Goal: Task Accomplishment & Management: Use online tool/utility

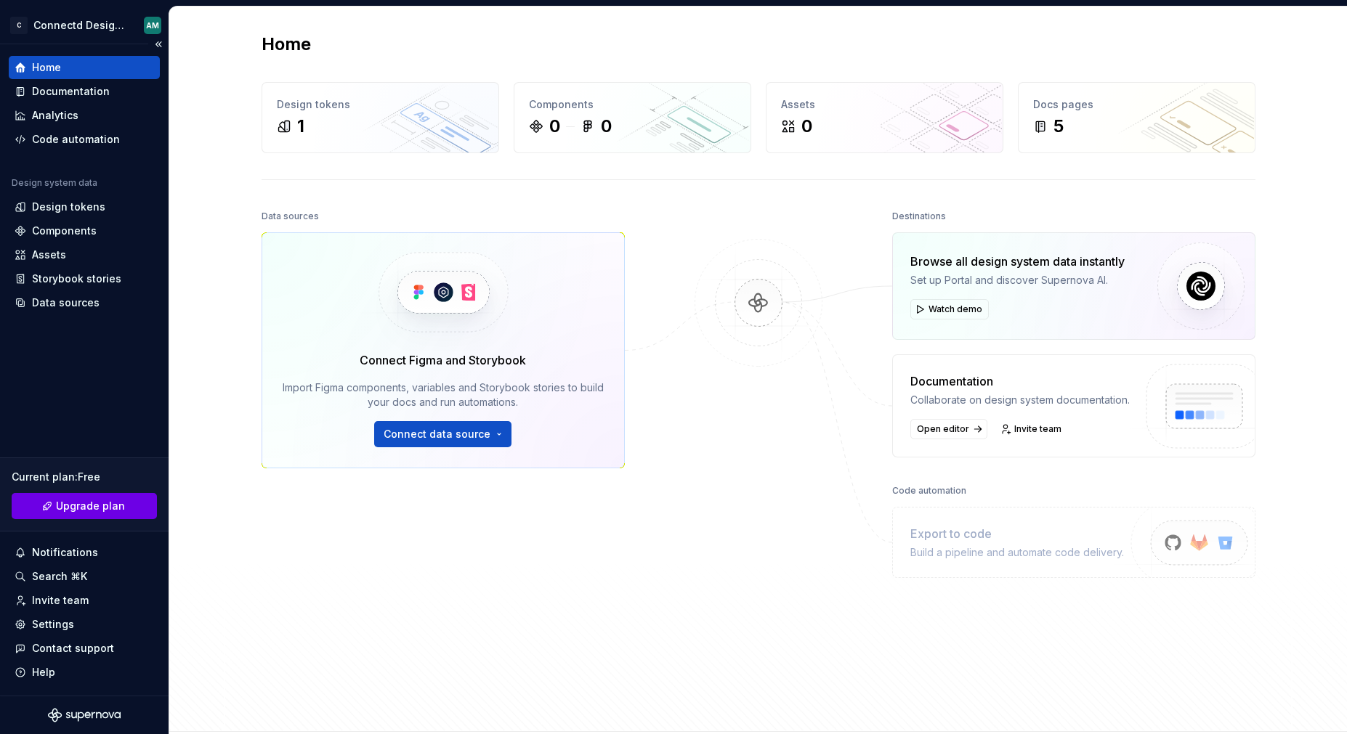
click at [89, 516] on link "Upgrade plan" at bounding box center [84, 506] width 145 height 26
click at [463, 436] on span "Connect data source" at bounding box center [436, 434] width 107 height 15
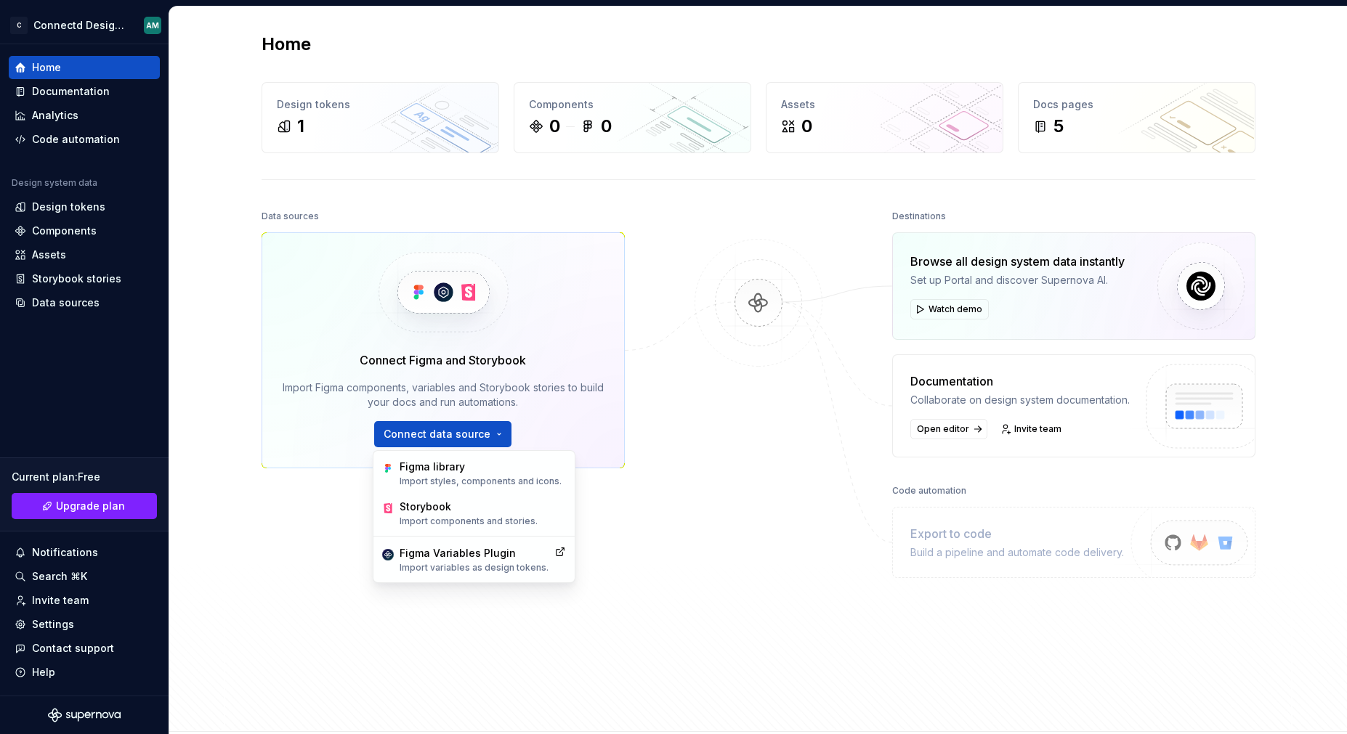
click at [289, 529] on div "Data sources Connect Figma and Storybook Import Figma components, variables and…" at bounding box center [442, 426] width 363 height 441
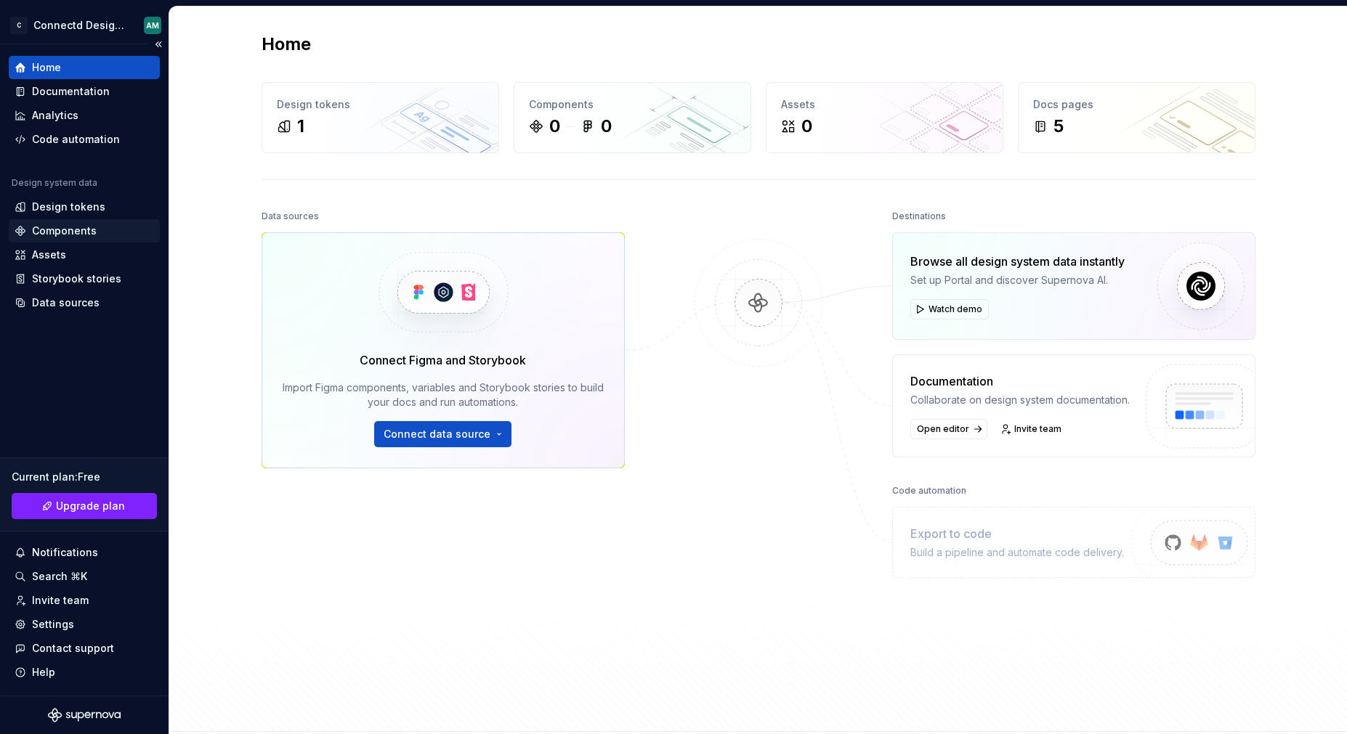
click at [80, 229] on div "Components" at bounding box center [64, 231] width 65 height 15
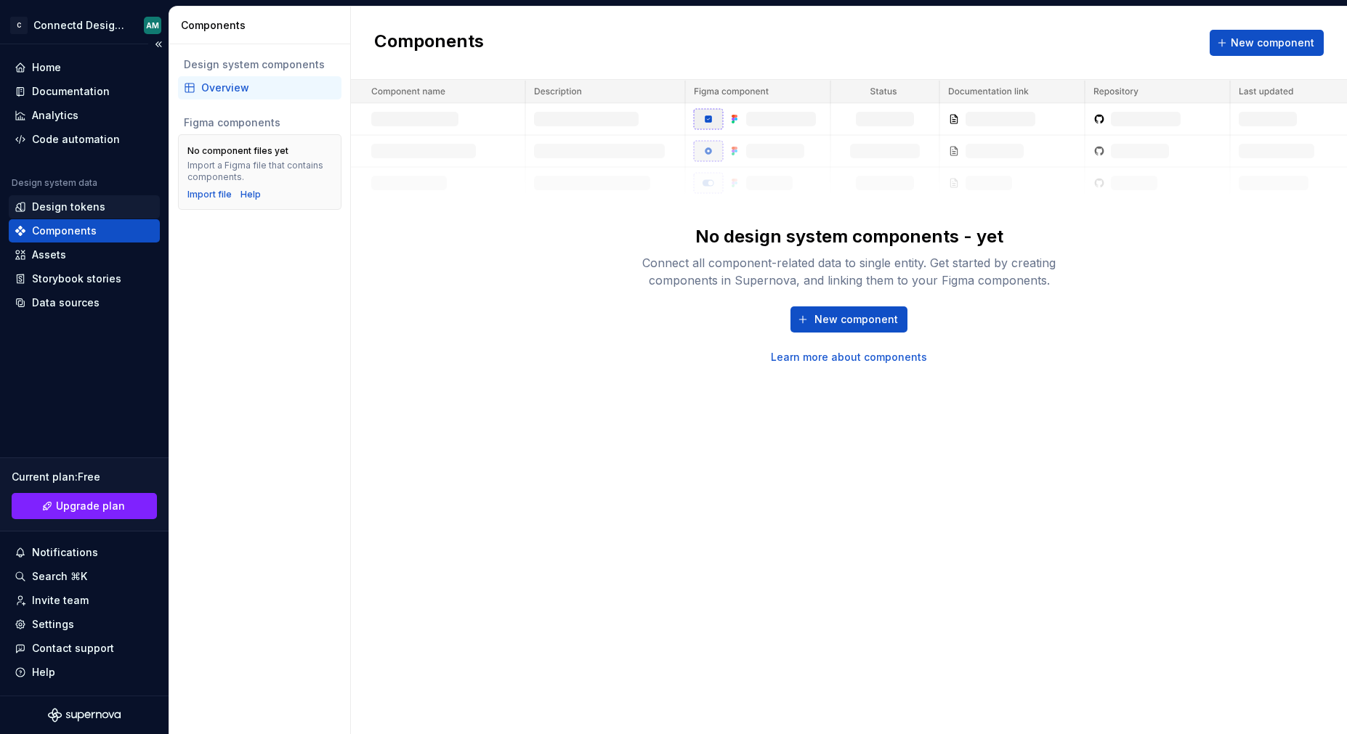
click at [52, 206] on div "Design tokens" at bounding box center [68, 207] width 73 height 15
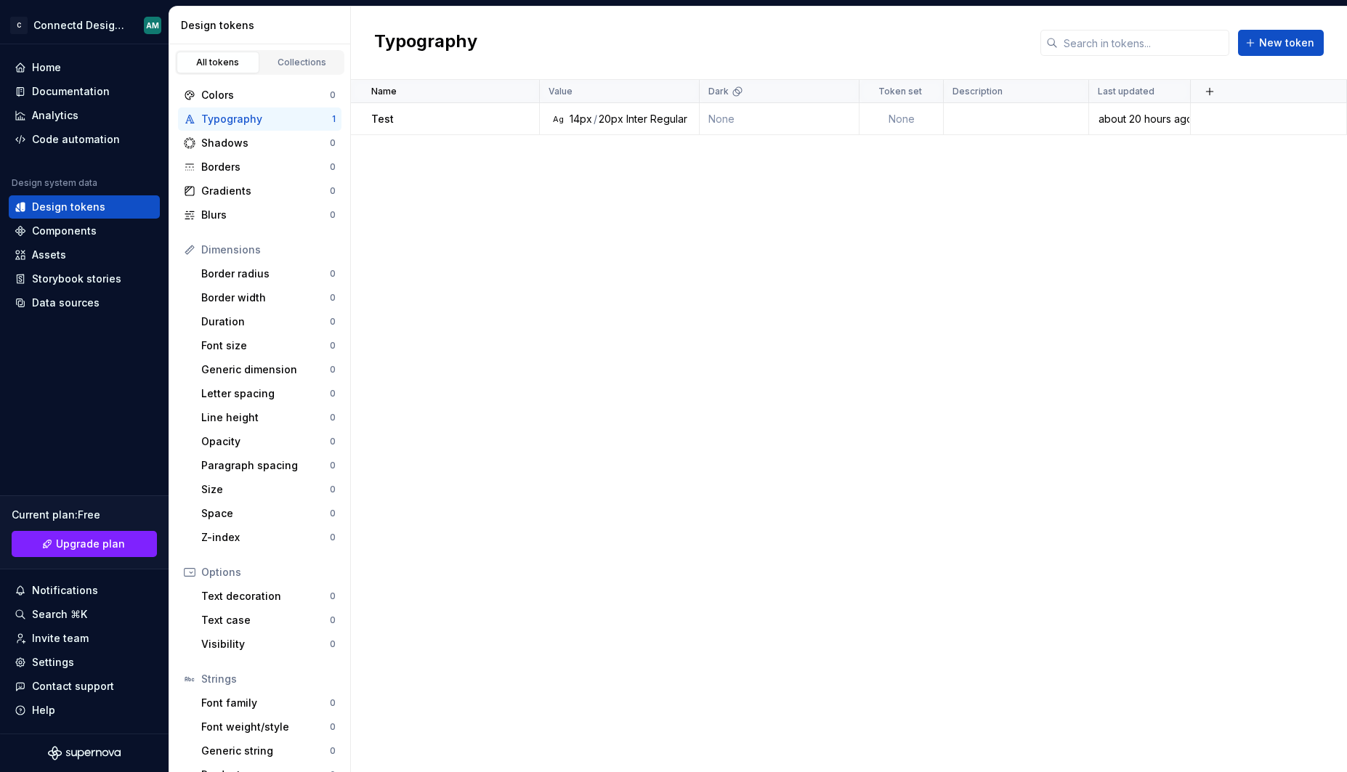
click at [455, 239] on div "Name Value Dark Token set Description Last updated Test Ag 14px / 20px Inter Re…" at bounding box center [849, 426] width 996 height 692
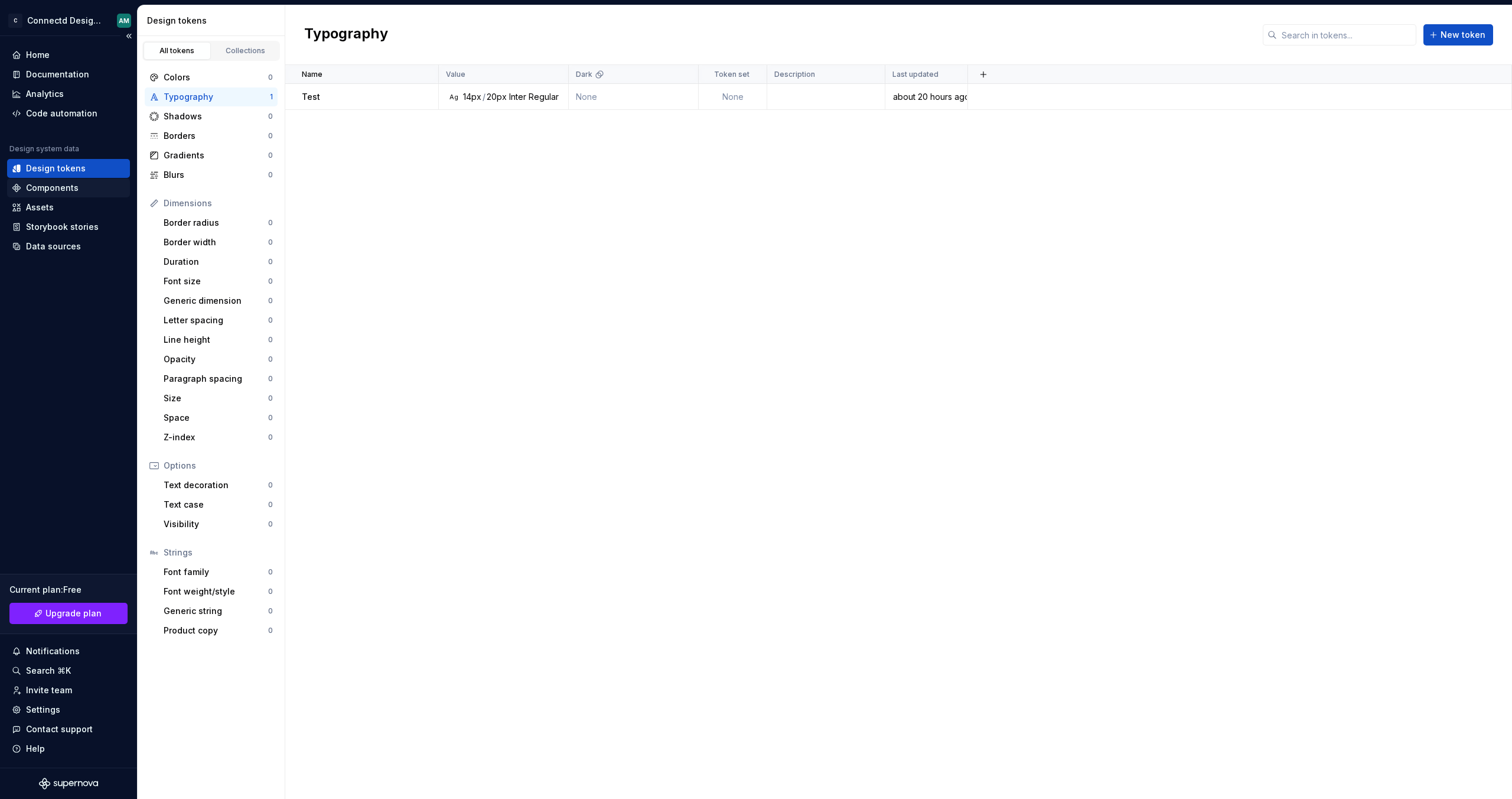
click at [69, 188] on div "Components" at bounding box center [52, 188] width 53 height 12
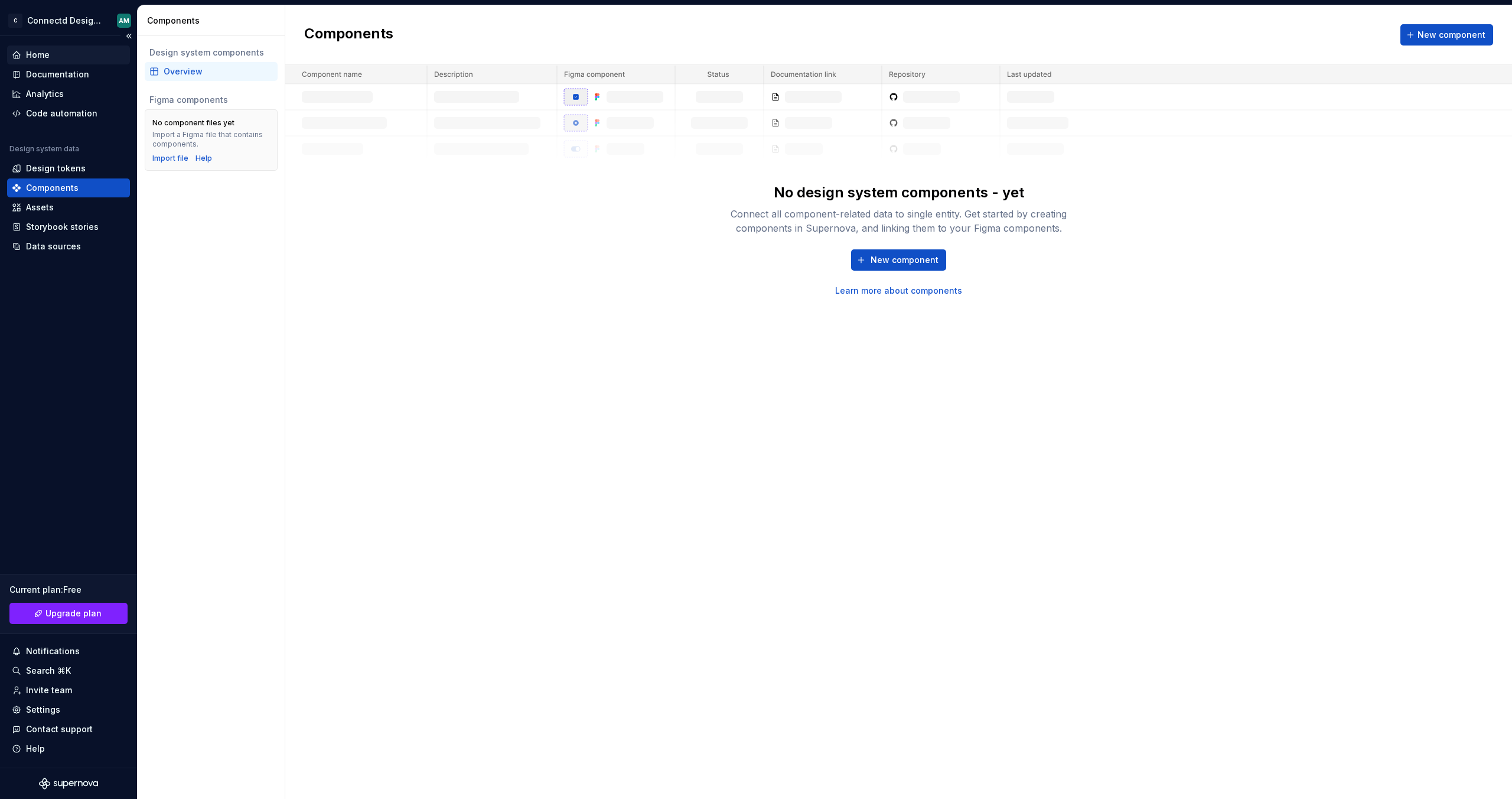
click at [59, 60] on div "Home" at bounding box center [68, 55] width 113 height 12
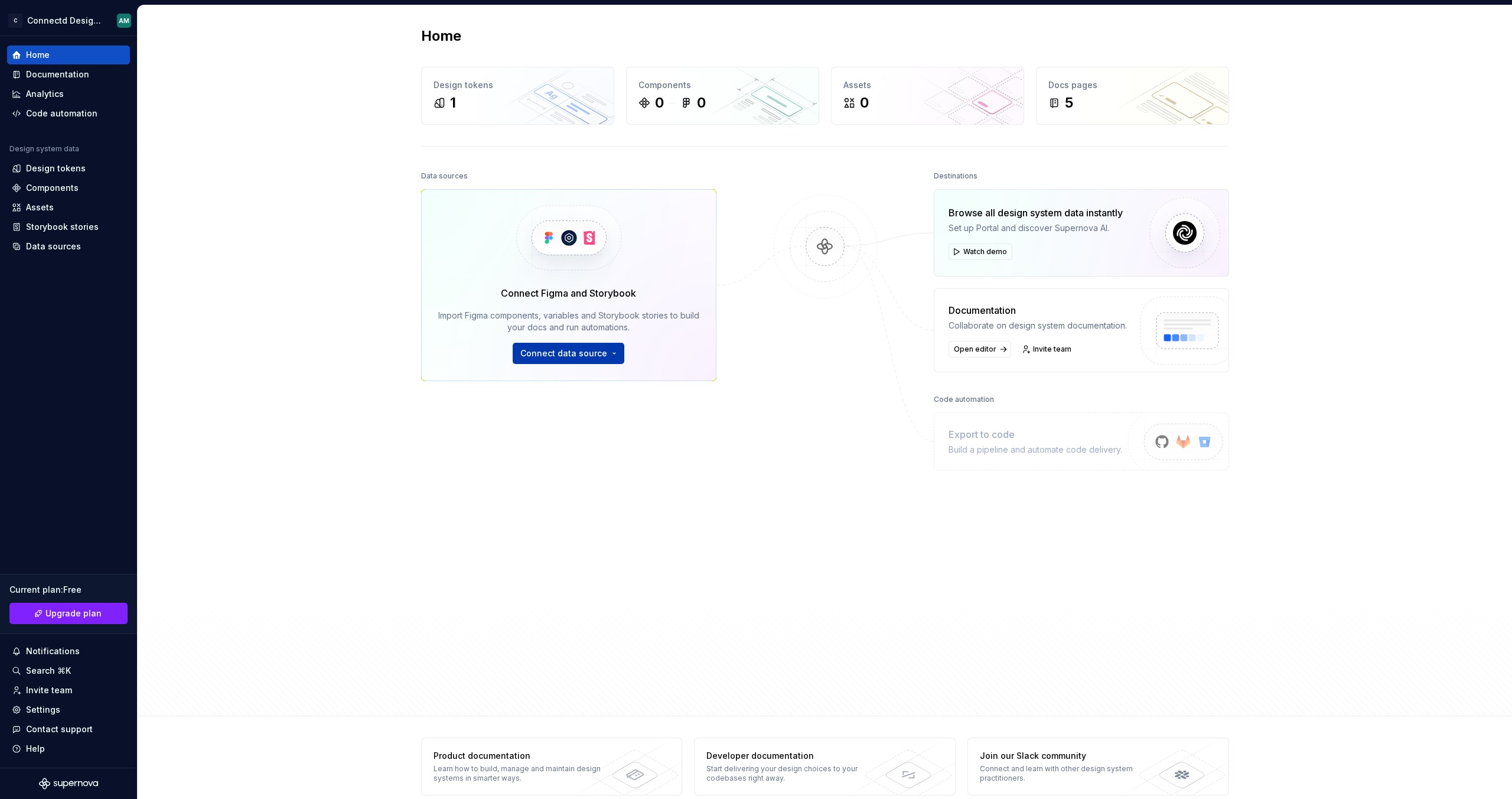
click at [586, 359] on span "Connect data source" at bounding box center [564, 353] width 87 height 12
click at [584, 387] on p "Import styles, components and icons." at bounding box center [599, 392] width 132 height 10
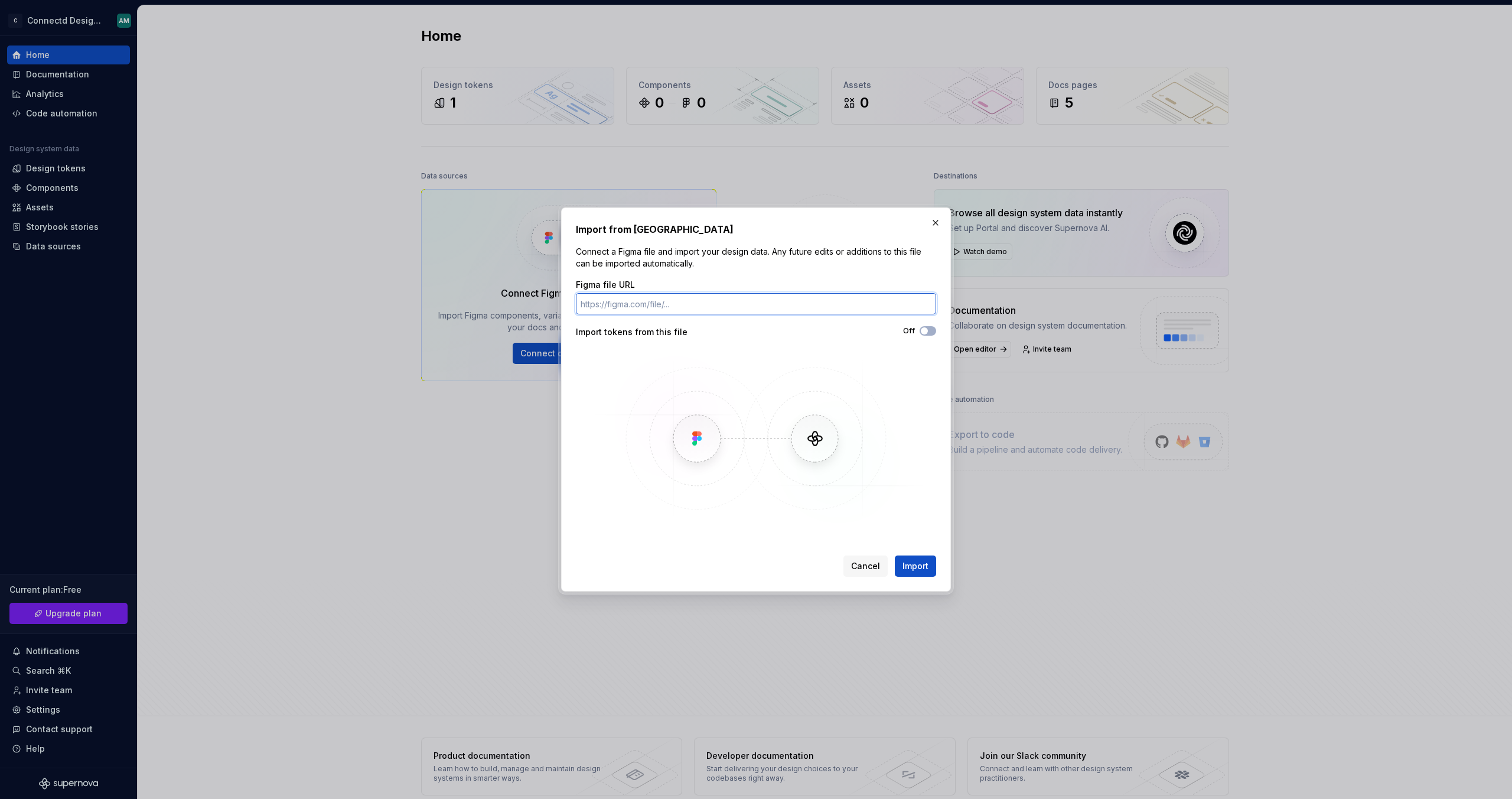
paste input "[URL][DOMAIN_NAME]"
type input "[URL][DOMAIN_NAME]"
click at [930, 330] on button "Off" at bounding box center [928, 331] width 16 height 10
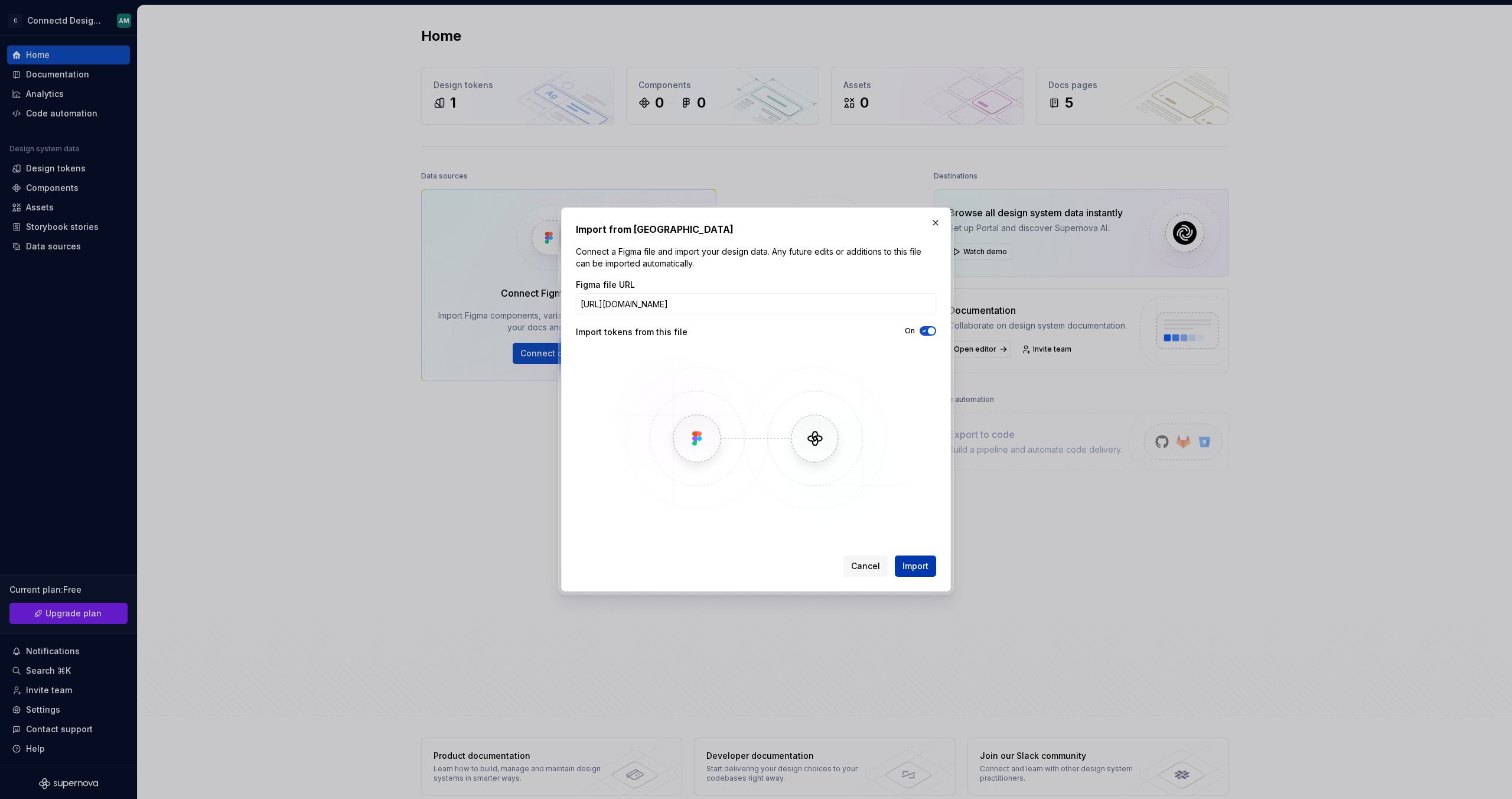
click at [927, 571] on span "Import" at bounding box center [916, 566] width 26 height 12
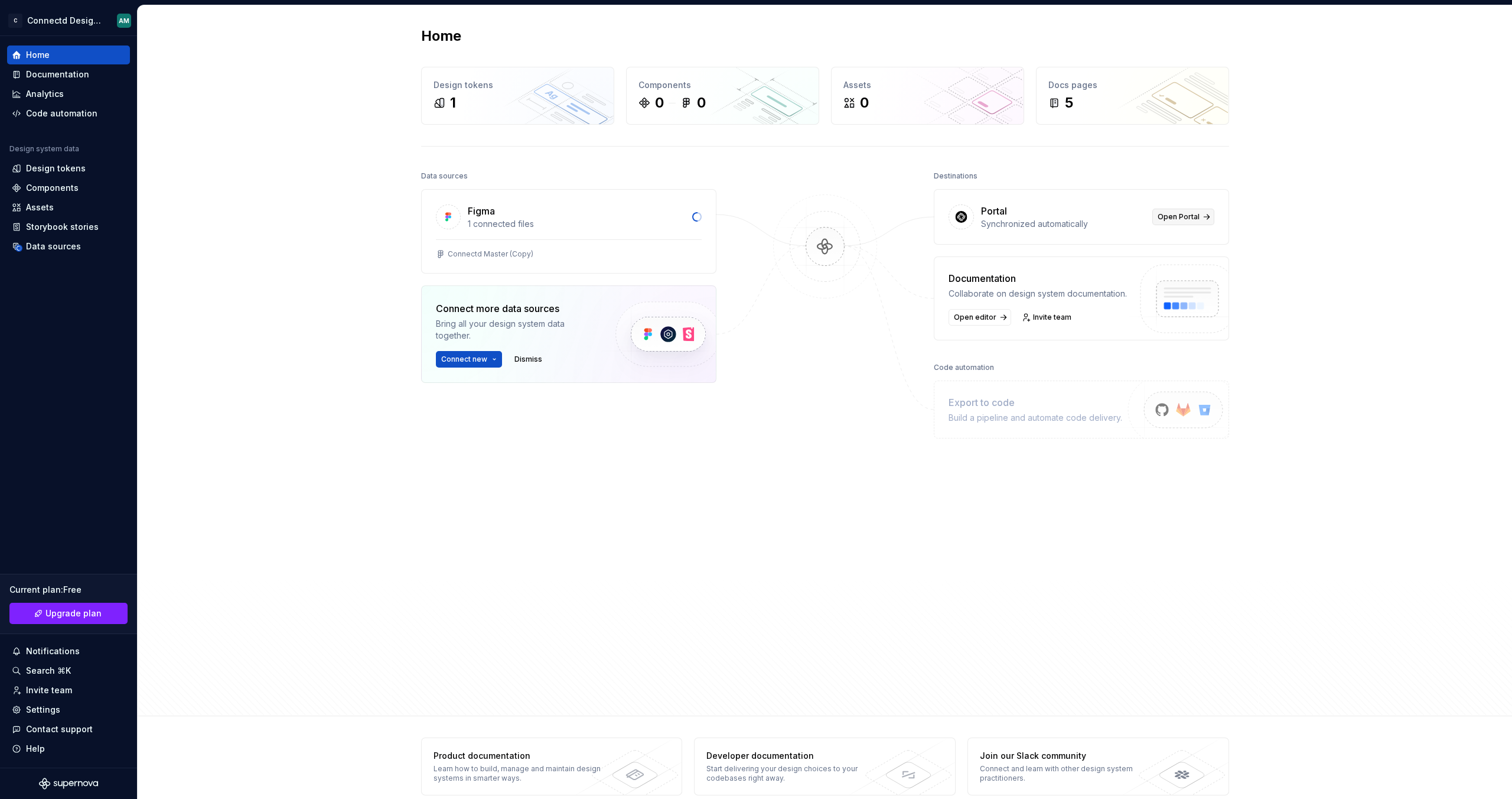
click at [1095, 220] on span "Open Portal" at bounding box center [1179, 217] width 42 height 10
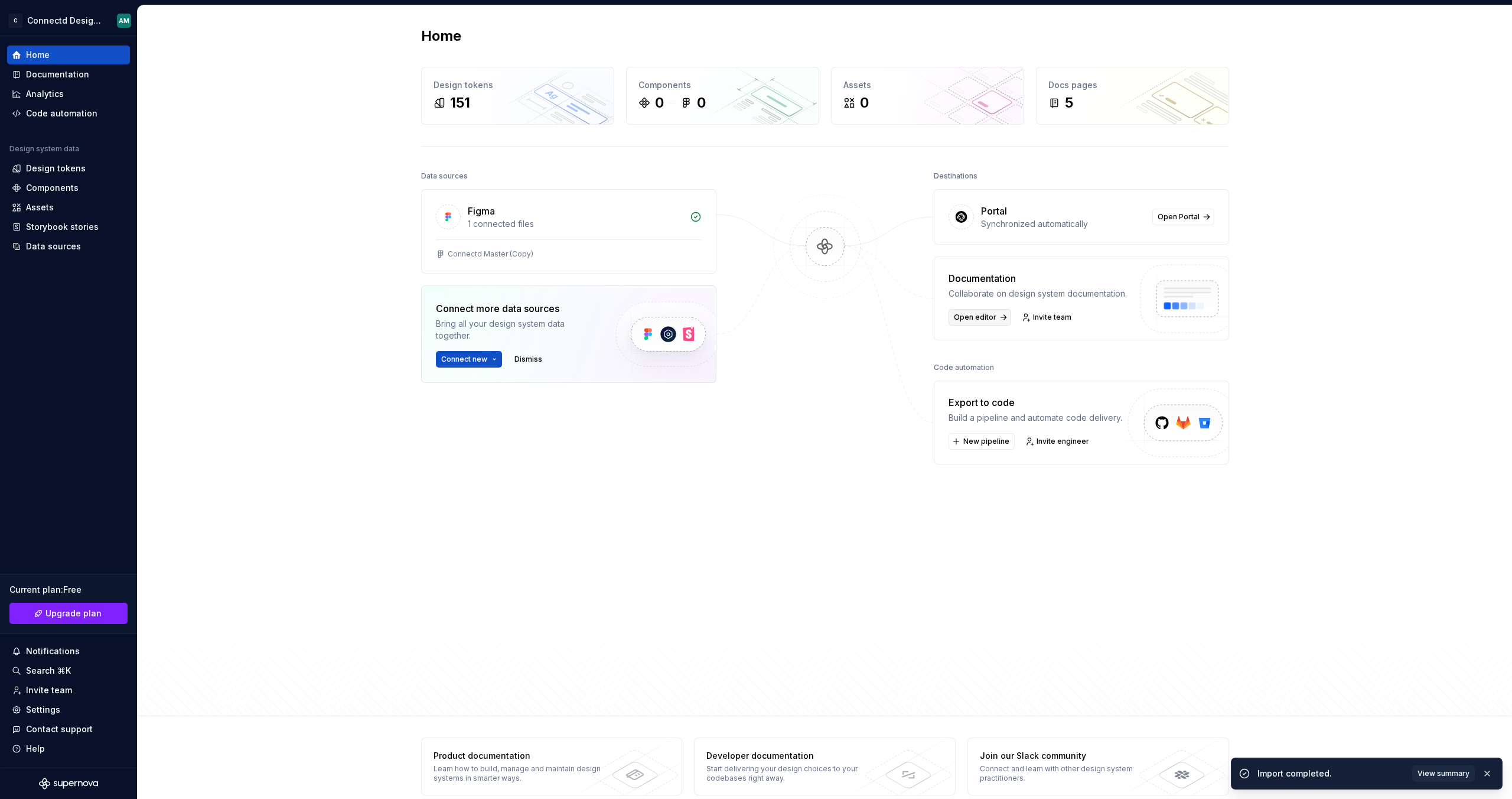
click at [976, 320] on span "Open editor" at bounding box center [975, 317] width 42 height 10
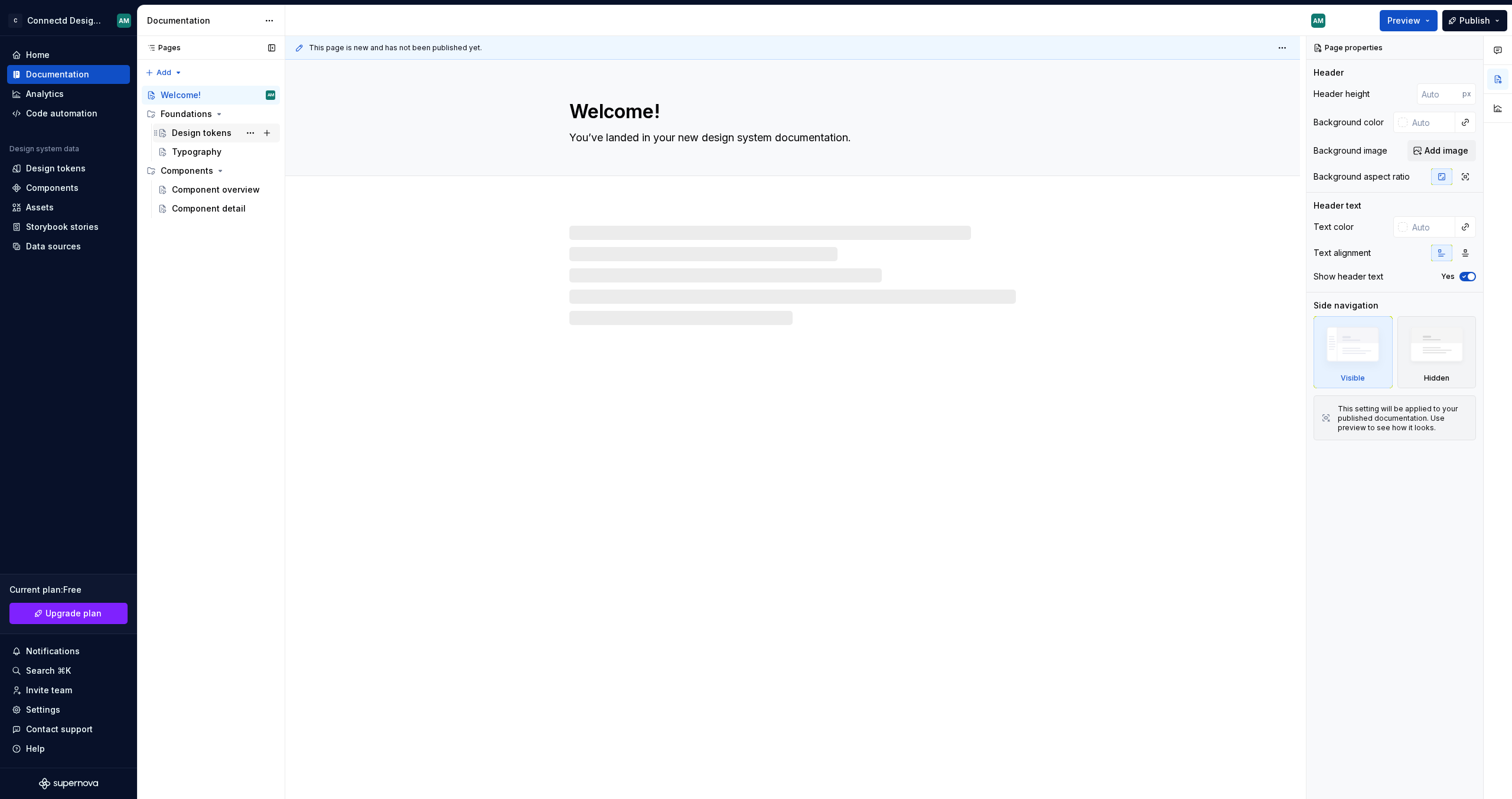
click at [204, 133] on div "Design tokens" at bounding box center [201, 133] width 59 height 12
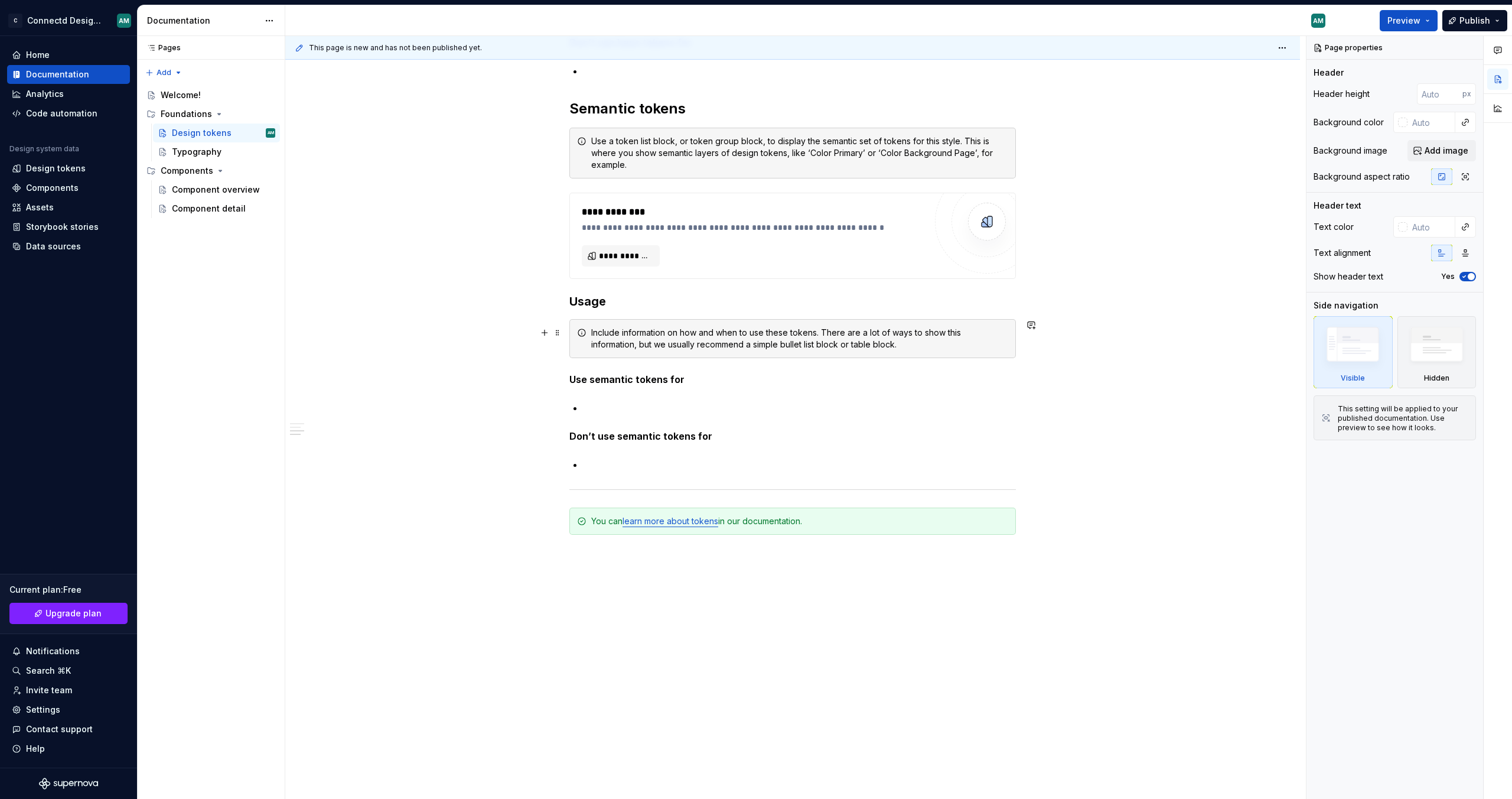
scroll to position [760, 0]
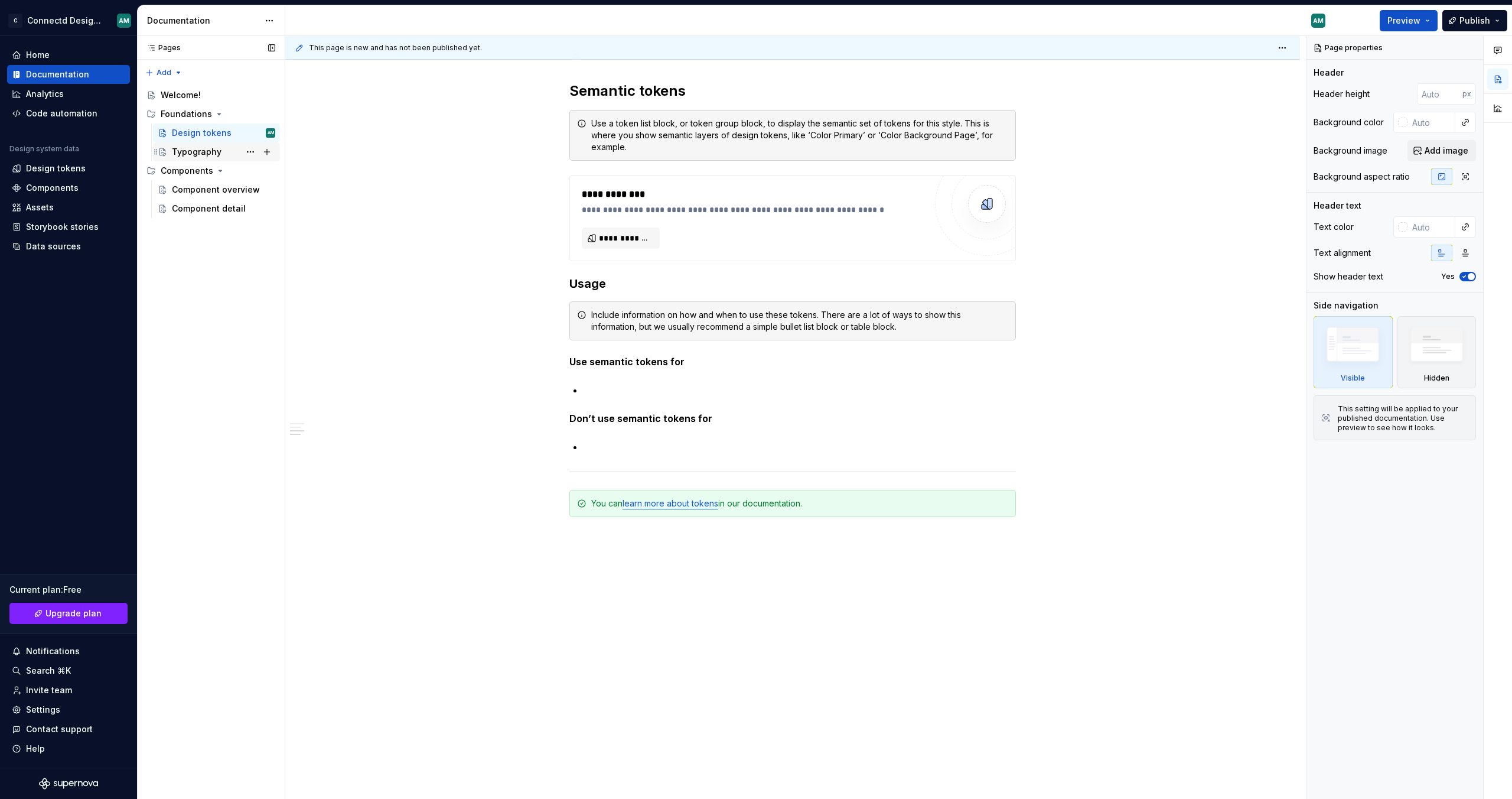
click at [208, 154] on div "Typography" at bounding box center [196, 151] width 50 height 12
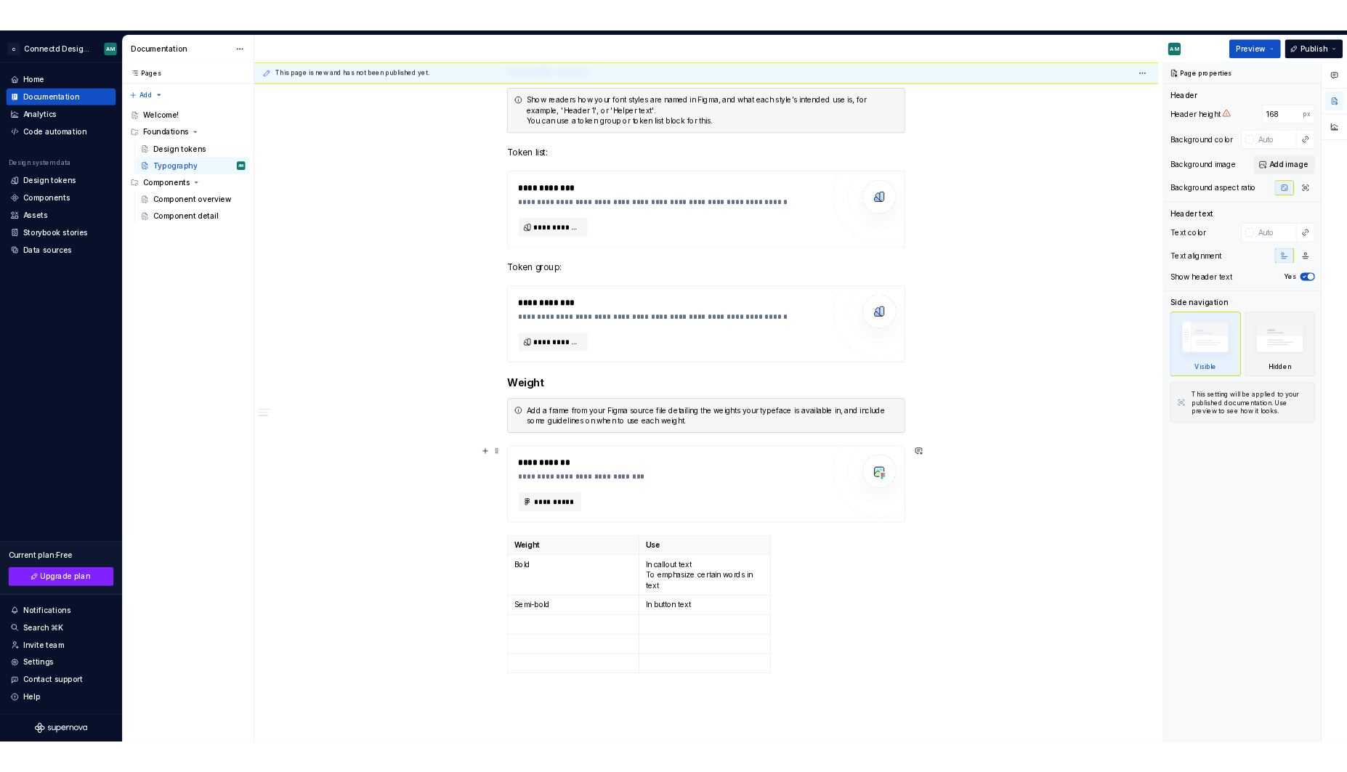
scroll to position [766, 0]
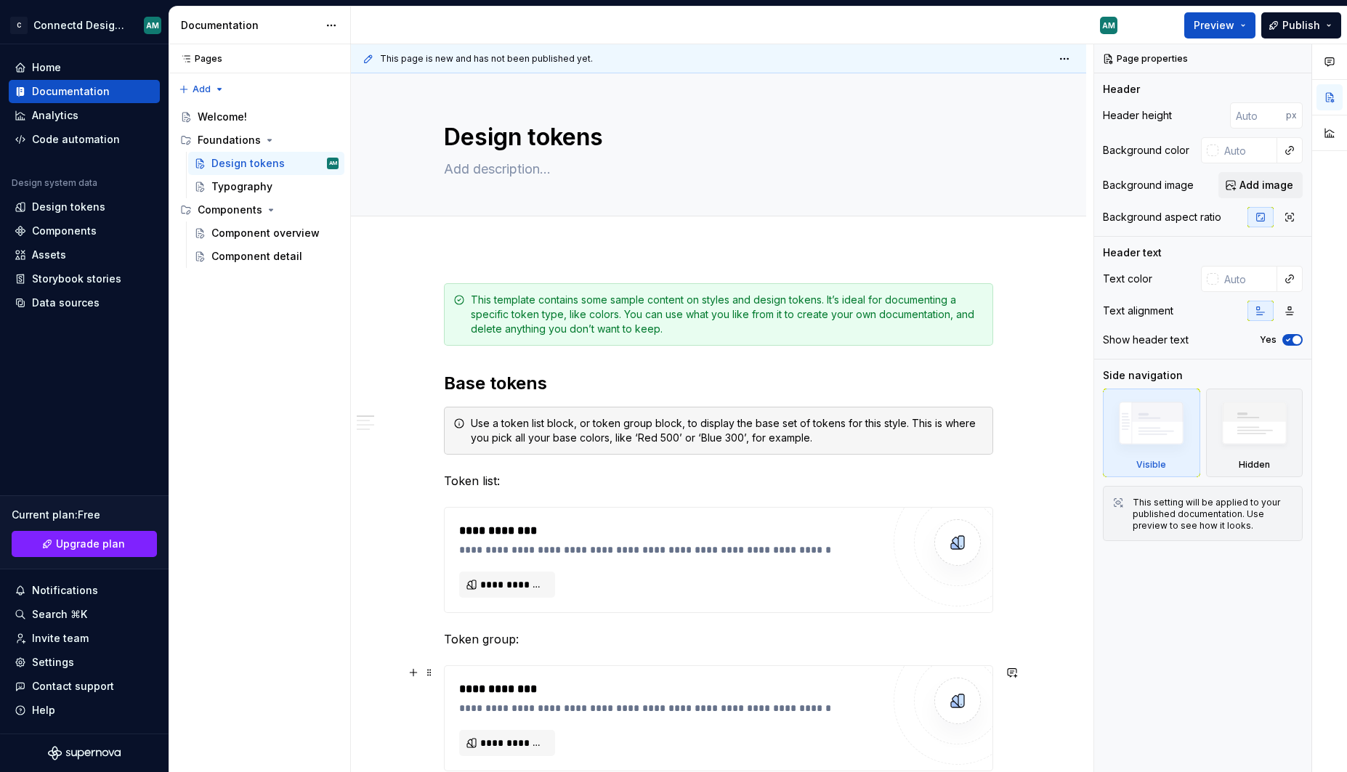
type textarea "*"
